Goal: Navigation & Orientation: Find specific page/section

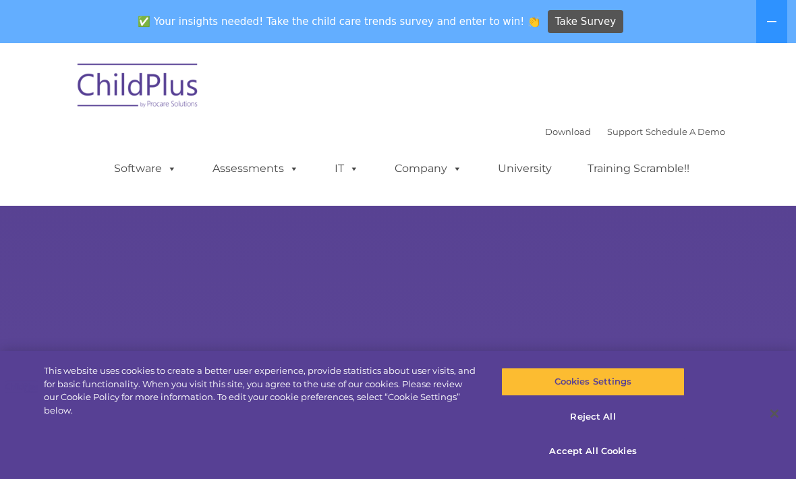
select select "MEDIUM"
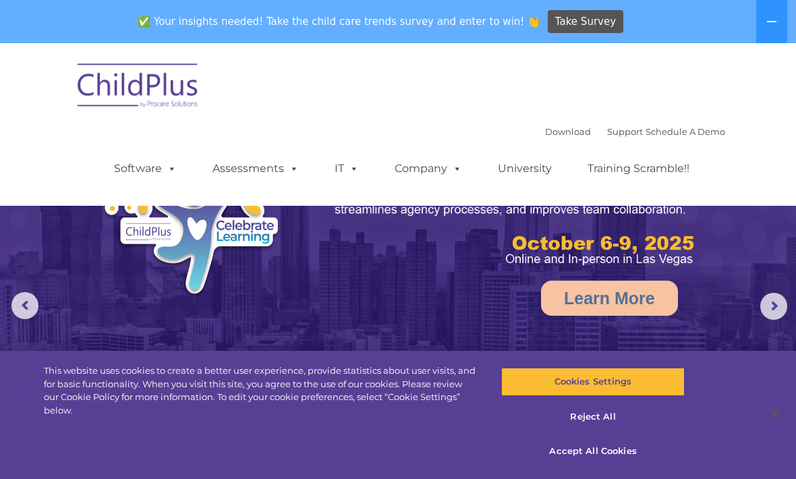
type input "'"
click at [163, 173] on span at bounding box center [169, 168] width 15 height 13
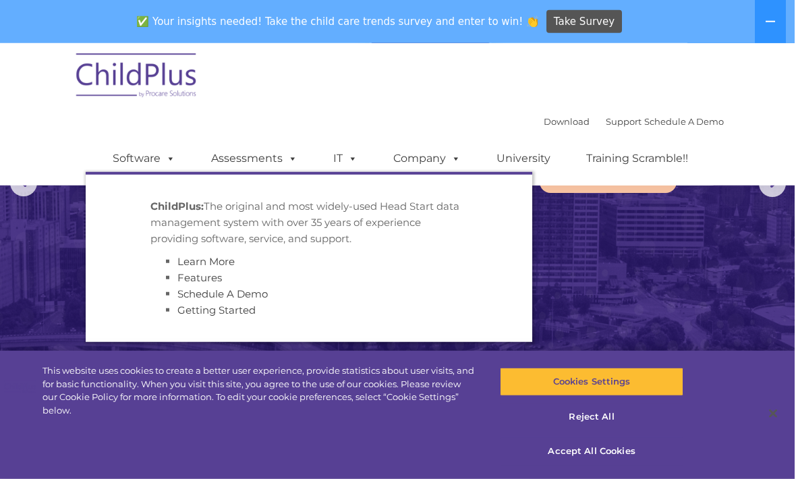
scroll to position [122, 0]
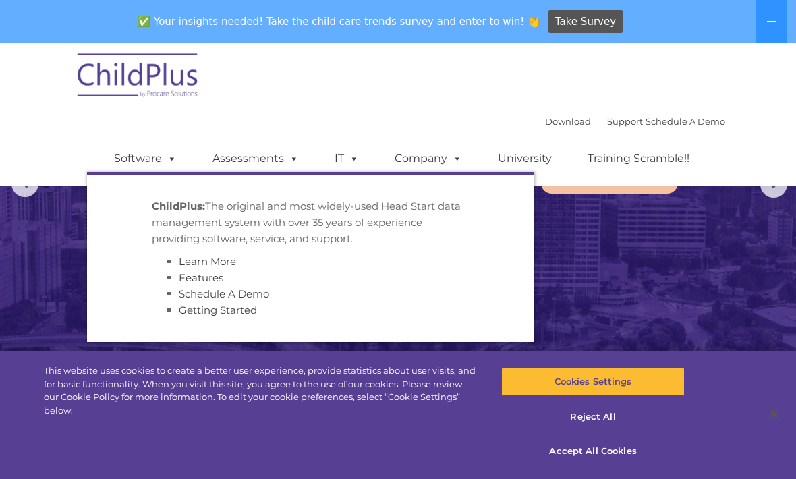
click at [254, 151] on link "Assessments" at bounding box center [255, 158] width 113 height 27
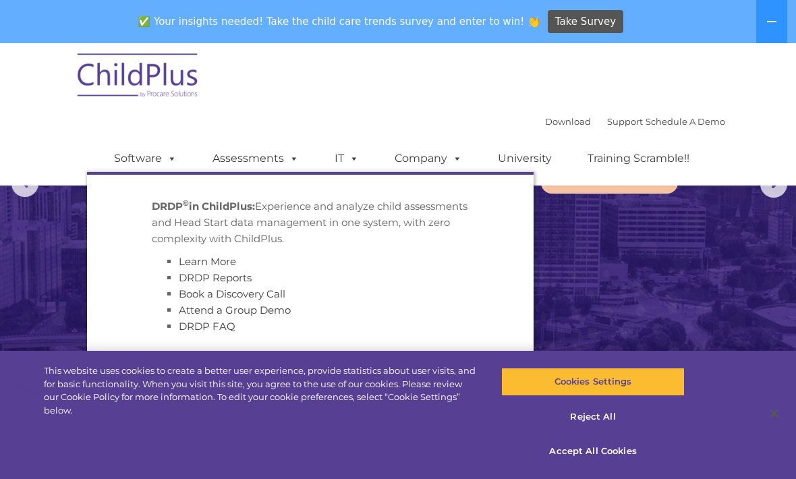
click at [344, 160] on span at bounding box center [351, 158] width 15 height 13
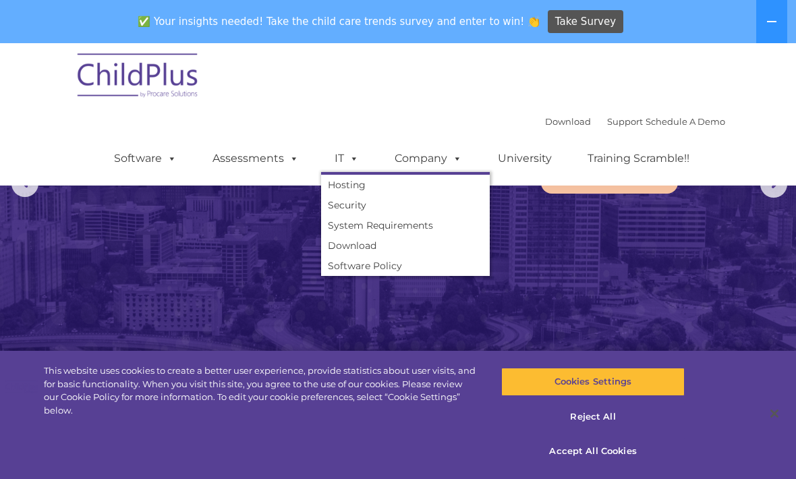
click at [431, 158] on link "Company" at bounding box center [428, 158] width 94 height 27
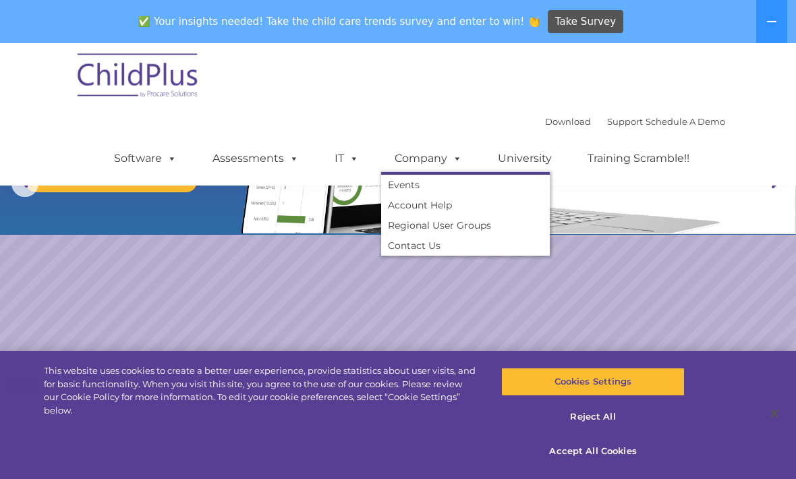
click at [530, 157] on link "University" at bounding box center [525, 158] width 81 height 27
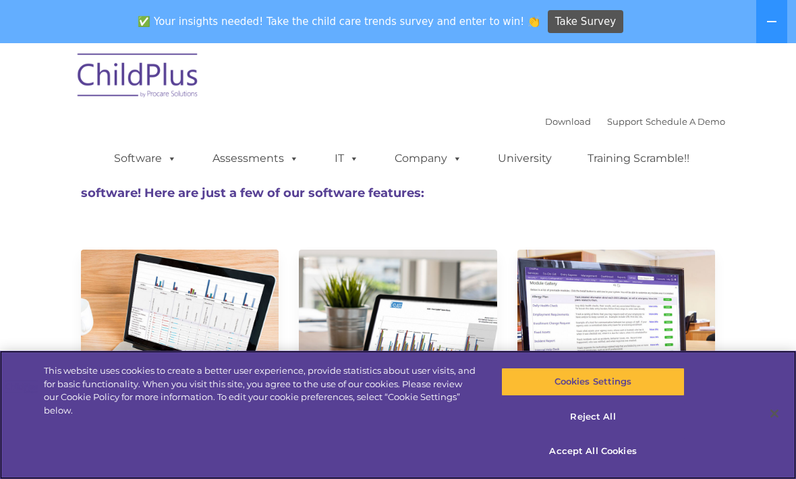
scroll to position [28, 0]
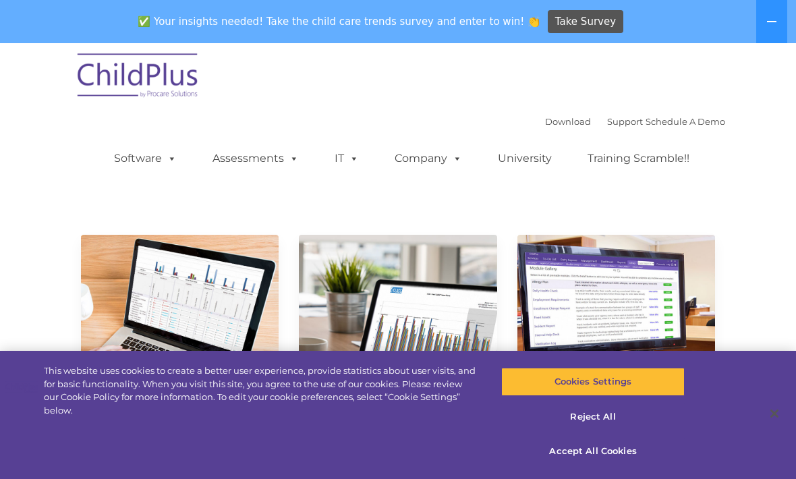
click at [545, 120] on link "Download" at bounding box center [568, 121] width 46 height 11
